Goal: Transaction & Acquisition: Download file/media

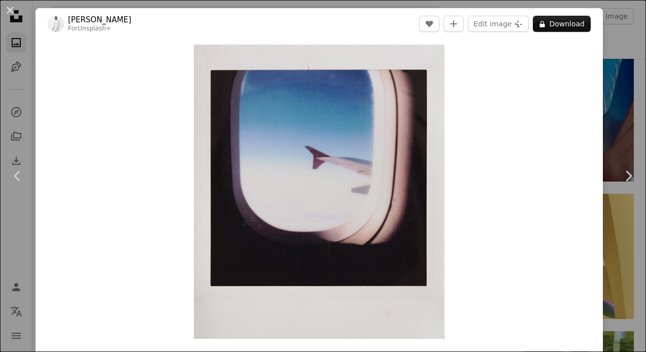
scroll to position [227, 0]
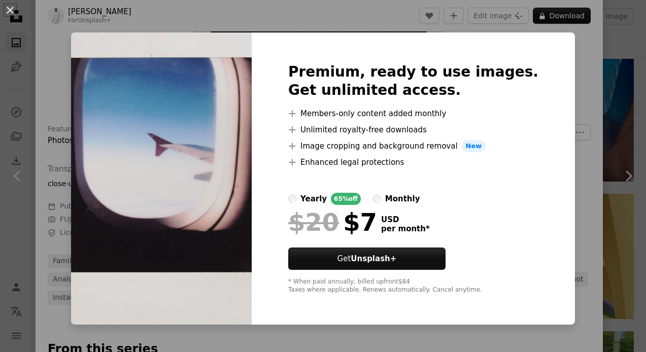
click at [594, 86] on div "An X shape Premium, ready to use images. Get unlimited access. A plus sign Memb…" at bounding box center [323, 176] width 646 height 352
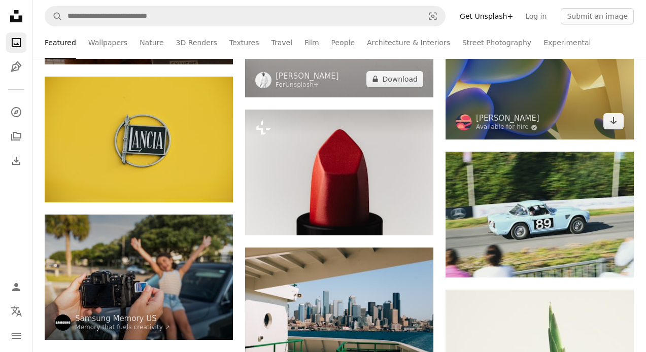
scroll to position [402, 0]
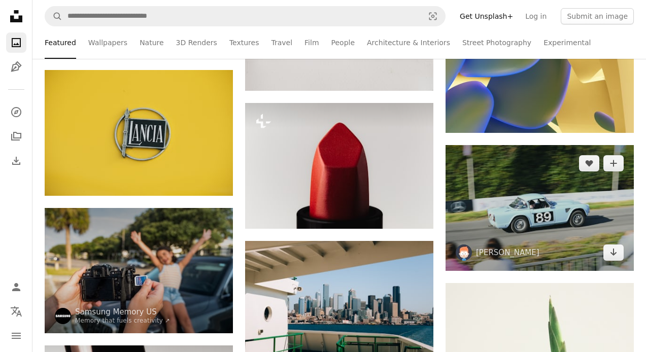
click at [548, 184] on img at bounding box center [540, 208] width 188 height 126
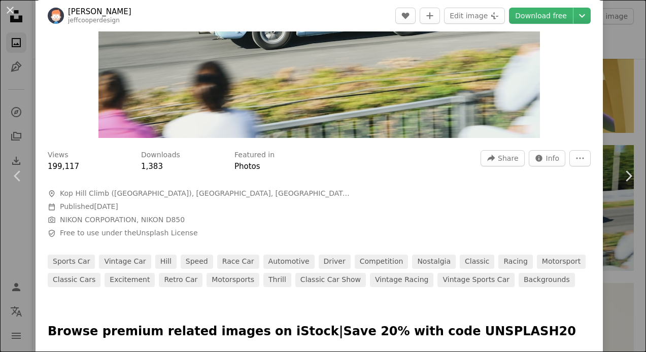
scroll to position [201, 0]
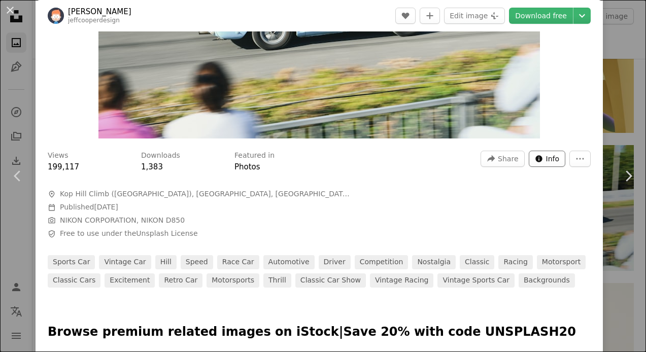
click at [559, 160] on span "Info" at bounding box center [553, 158] width 14 height 15
click at [565, 16] on link "Download free" at bounding box center [541, 16] width 64 height 16
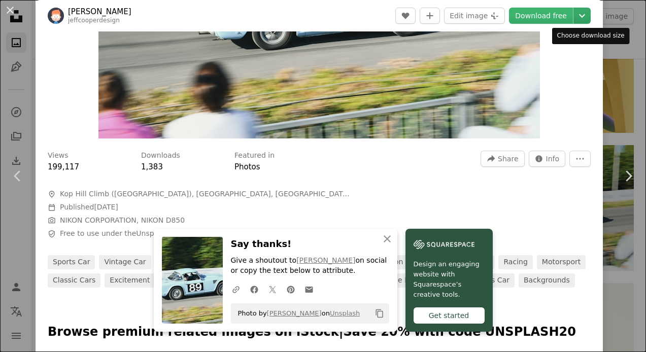
click at [586, 13] on icon "Chevron down" at bounding box center [582, 16] width 16 height 12
